Goal: Task Accomplishment & Management: Manage account settings

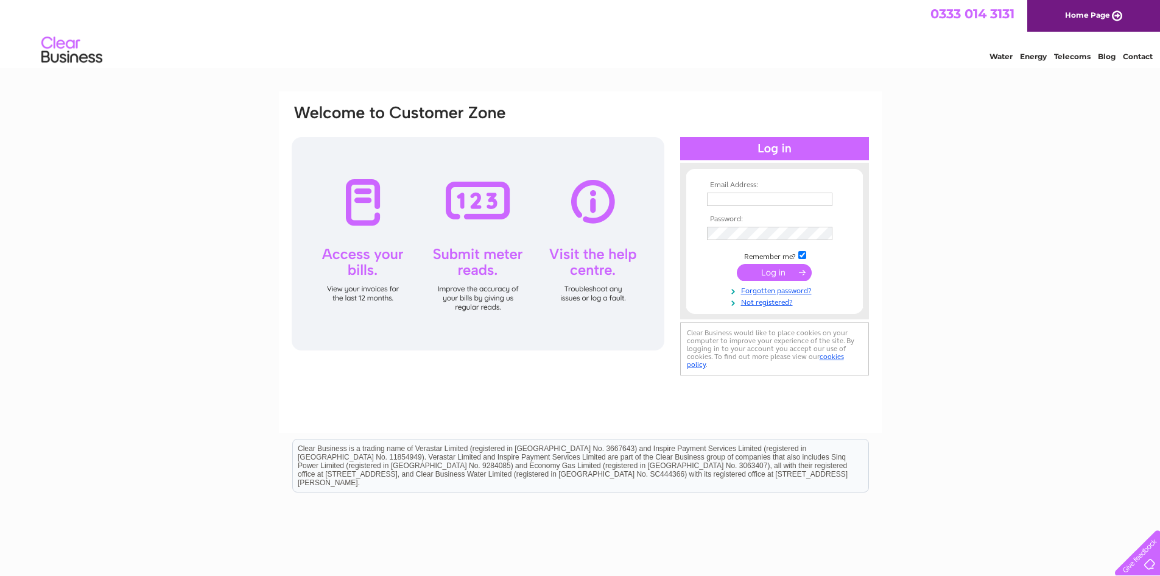
click at [756, 201] on input "text" at bounding box center [769, 198] width 125 height 13
type input "joy.dixon@brysons.org.uk"
click at [798, 270] on input "submit" at bounding box center [774, 272] width 75 height 17
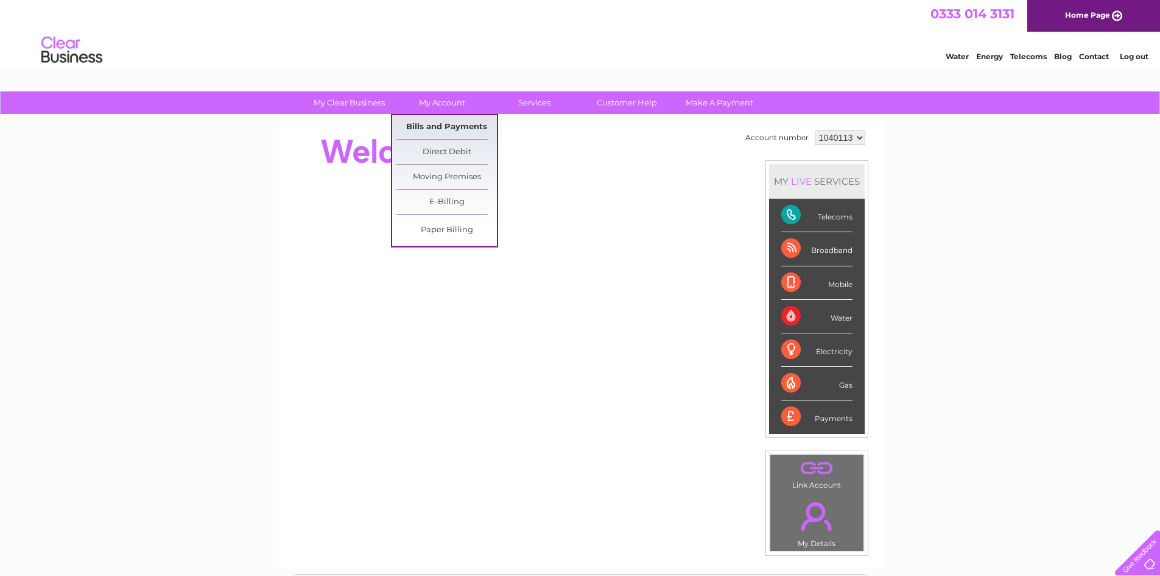
click at [452, 122] on link "Bills and Payments" at bounding box center [447, 127] width 100 height 24
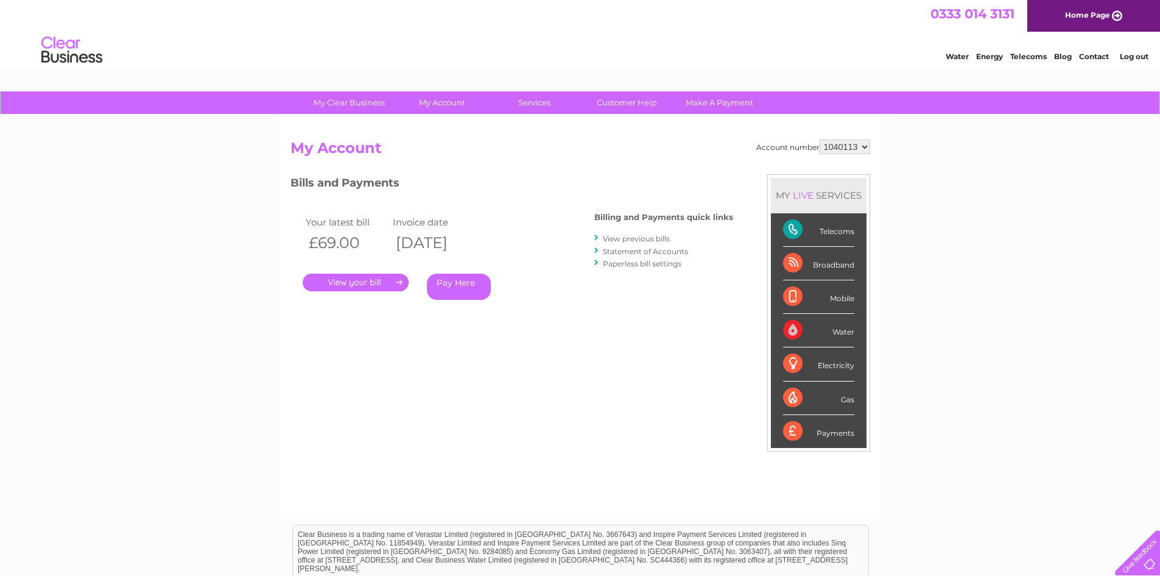
click at [358, 282] on link "." at bounding box center [356, 282] width 106 height 18
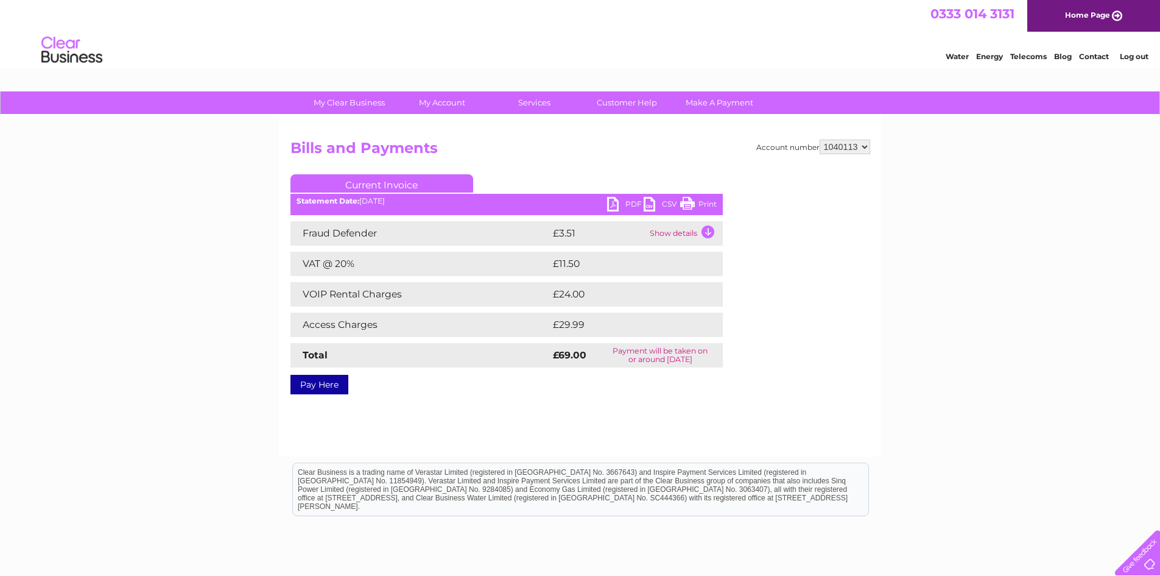
click at [614, 202] on link "PDF" at bounding box center [625, 206] width 37 height 18
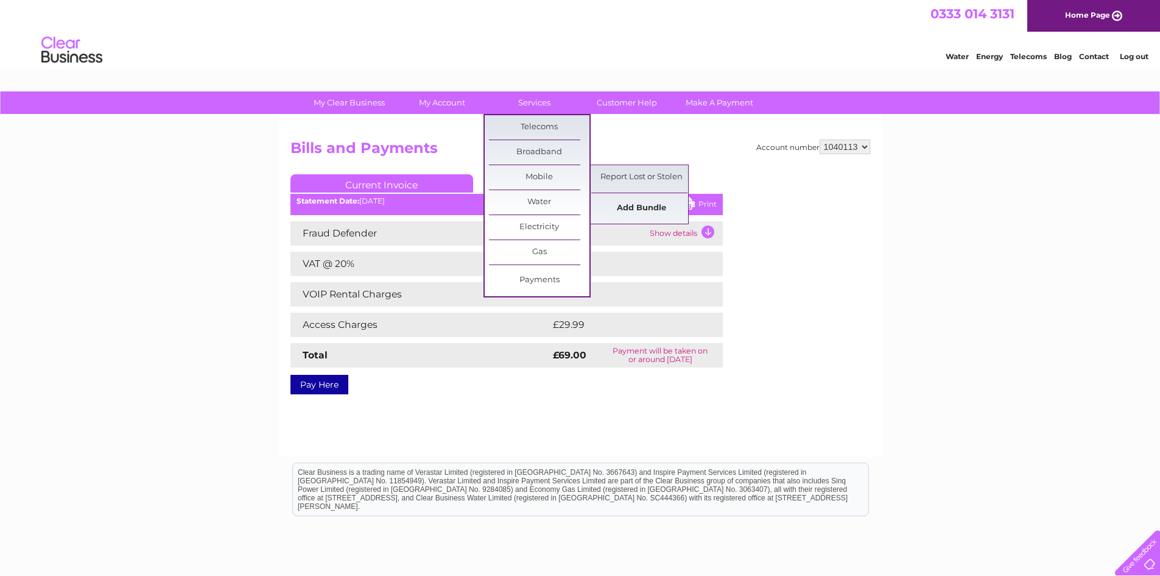
click at [626, 210] on link "Add Bundle" at bounding box center [641, 208] width 100 height 24
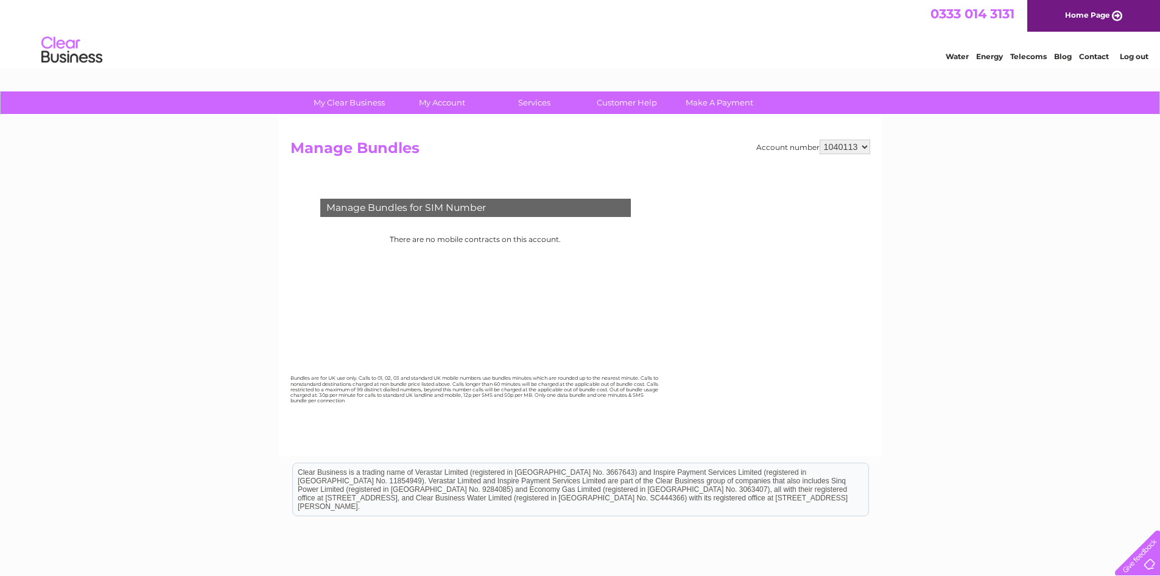
click at [1144, 54] on link "Log out" at bounding box center [1134, 56] width 29 height 9
